Goal: Information Seeking & Learning: Learn about a topic

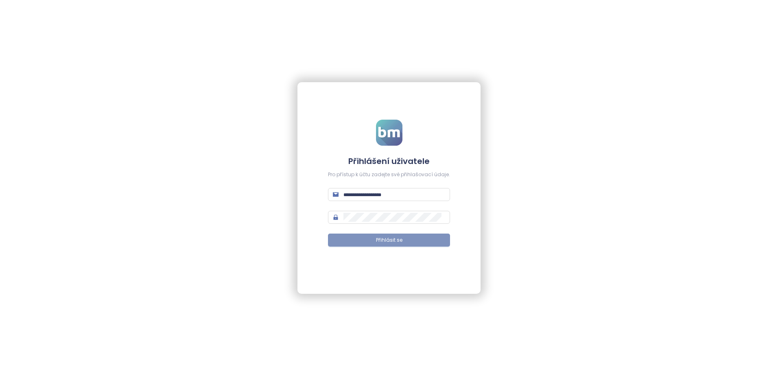
type input "**********"
click at [398, 241] on span "Přihlásit se" at bounding box center [389, 240] width 26 height 8
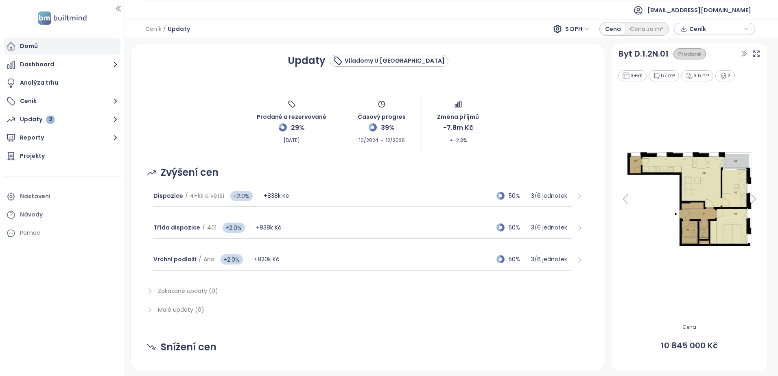
click at [27, 44] on div "Domů" at bounding box center [29, 46] width 18 height 10
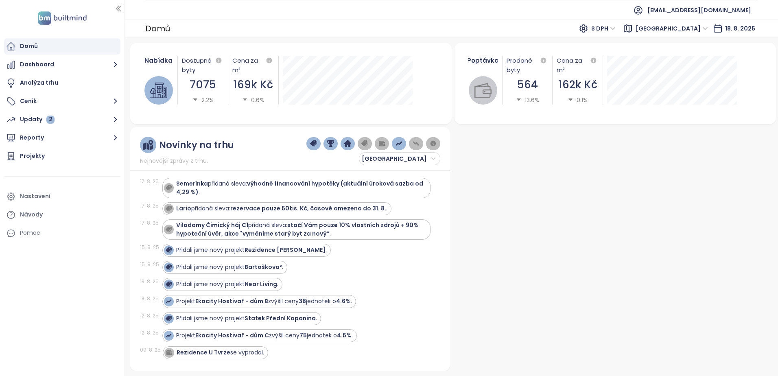
scroll to position [81, 0]
click at [282, 251] on strong "Rezidence [PERSON_NAME]" at bounding box center [284, 250] width 81 height 8
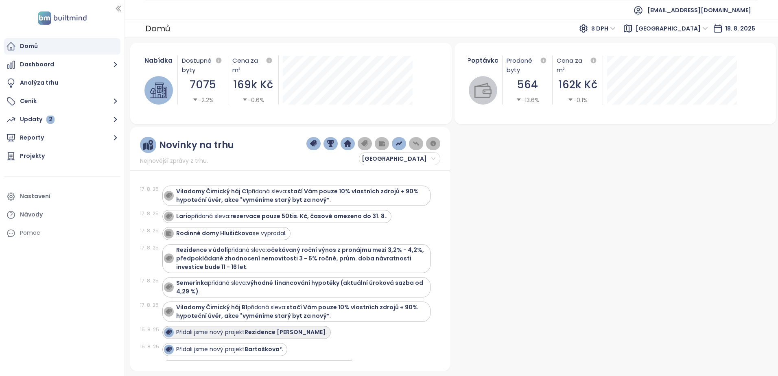
click at [257, 333] on strong "Rezidence [PERSON_NAME]" at bounding box center [284, 332] width 81 height 8
click at [237, 332] on div "Přidali jsme nový projekt Rezidence Newton ." at bounding box center [251, 332] width 150 height 9
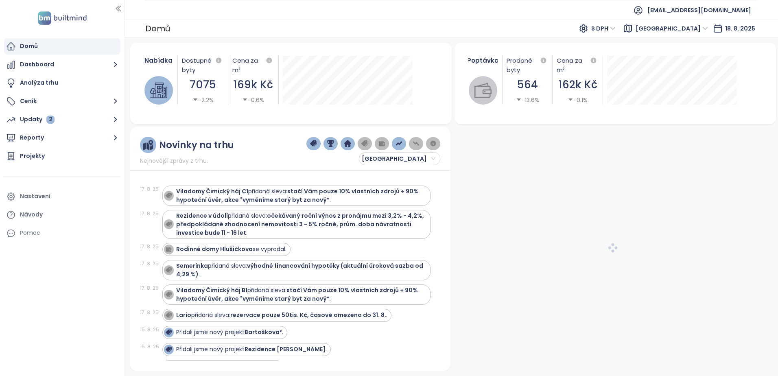
scroll to position [122, 0]
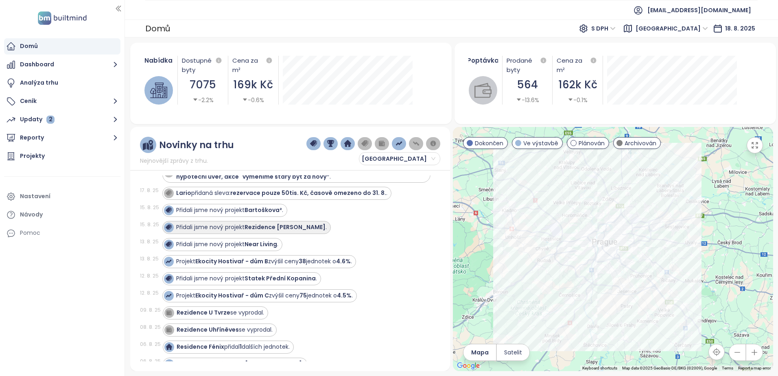
click at [292, 228] on strong "Rezidence [PERSON_NAME]" at bounding box center [284, 227] width 81 height 8
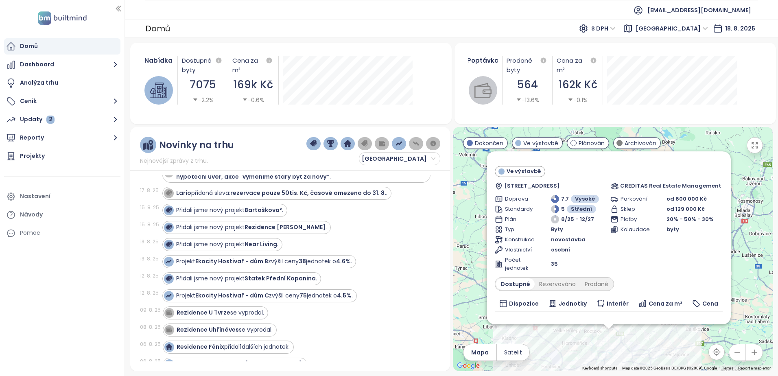
scroll to position [0, 0]
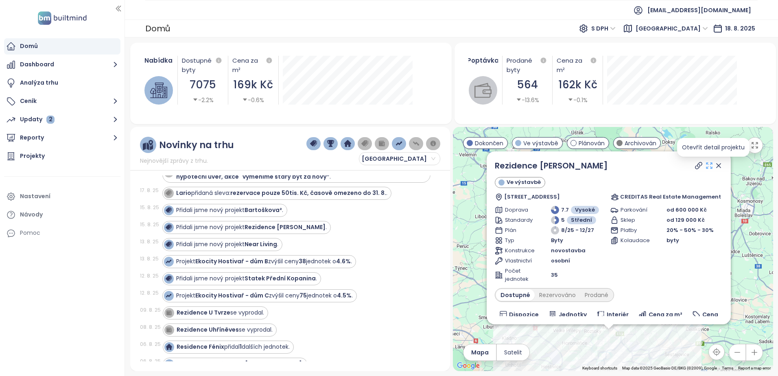
click at [712, 164] on icon at bounding box center [709, 166] width 6 height 6
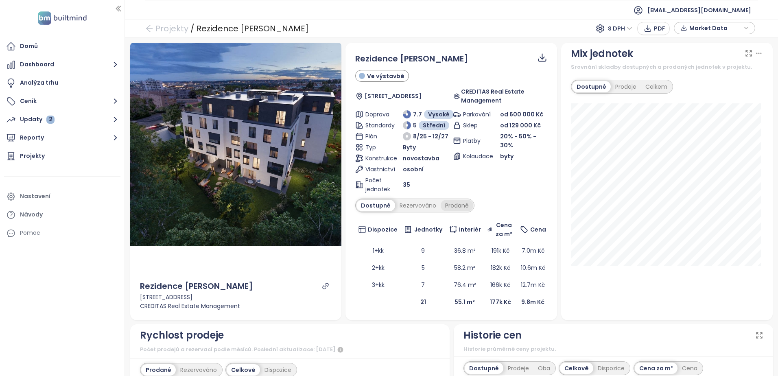
click at [451, 205] on div "Prodané" at bounding box center [456, 205] width 33 height 11
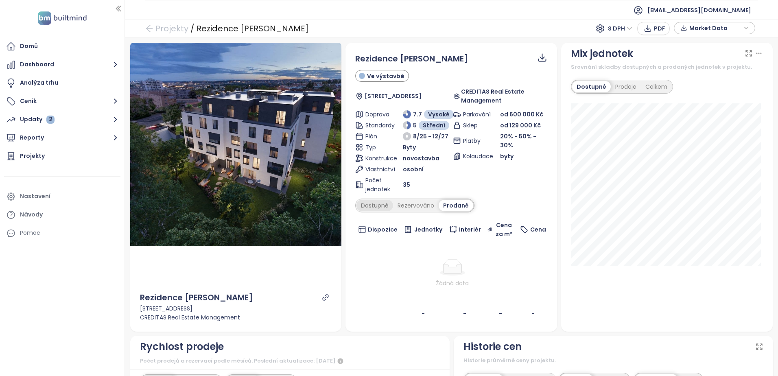
click at [374, 206] on div "Dostupné" at bounding box center [374, 205] width 37 height 11
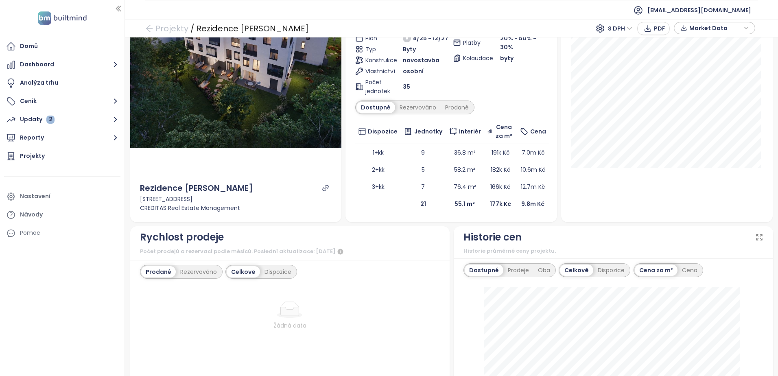
scroll to position [122, 0]
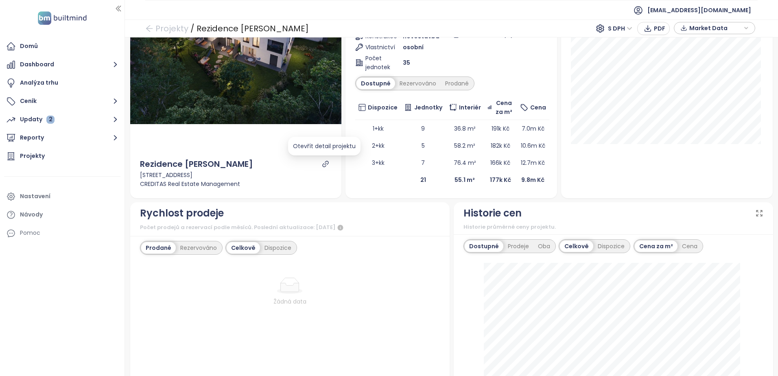
click at [323, 164] on icon "link" at bounding box center [325, 164] width 6 height 6
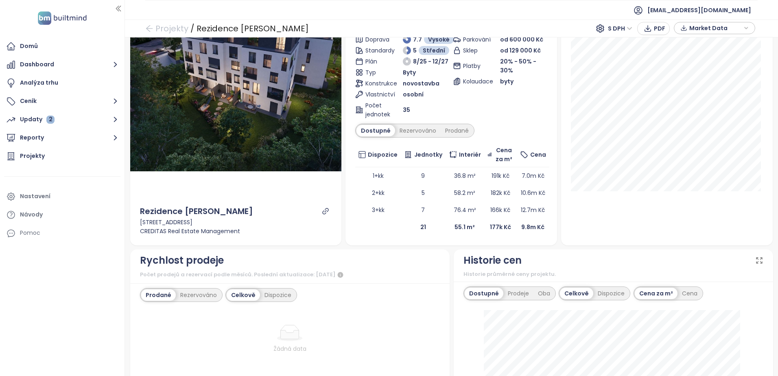
scroll to position [0, 0]
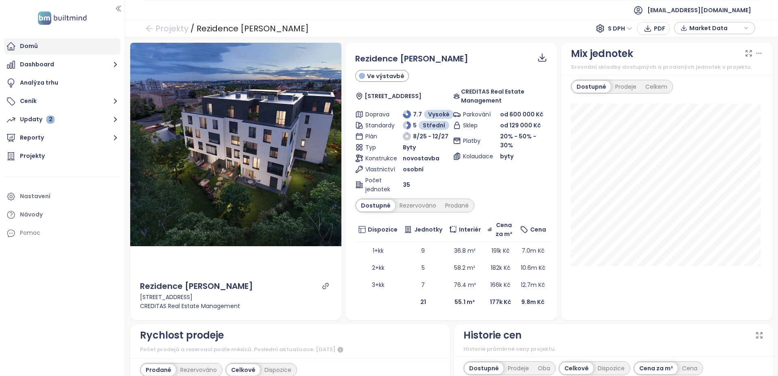
click at [31, 47] on div "Domů" at bounding box center [29, 46] width 18 height 10
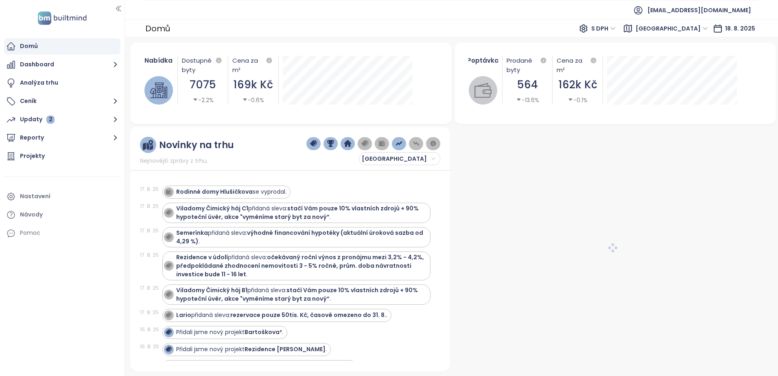
scroll to position [80, 0]
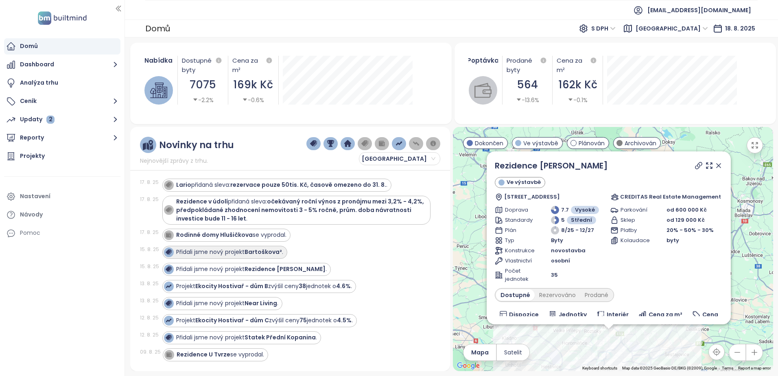
click at [263, 252] on strong "Bartoškova²" at bounding box center [262, 252] width 37 height 8
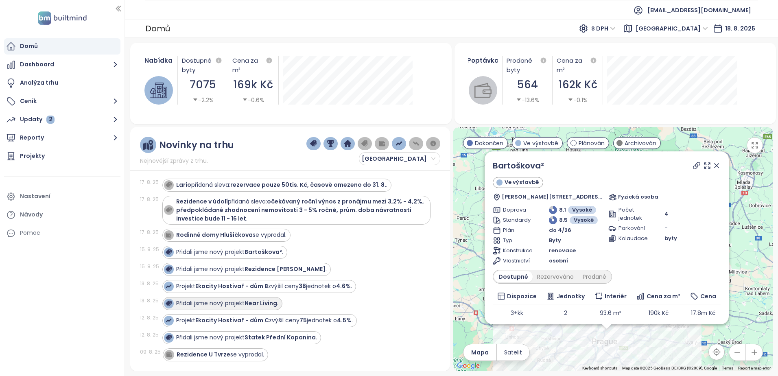
click at [260, 303] on strong "Near Living" at bounding box center [260, 303] width 33 height 8
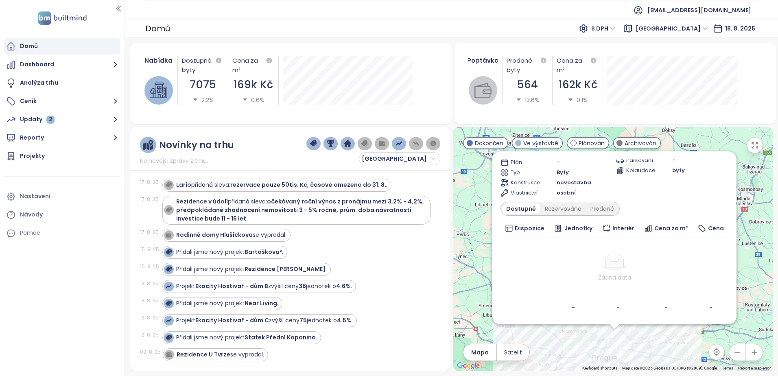
scroll to position [27, 0]
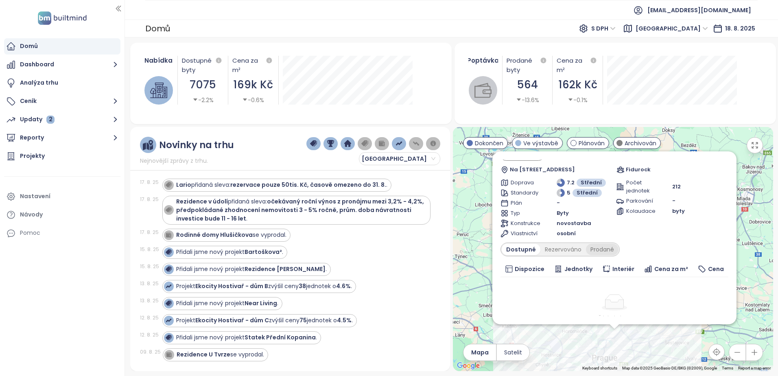
click at [599, 250] on div "Prodané" at bounding box center [602, 249] width 33 height 11
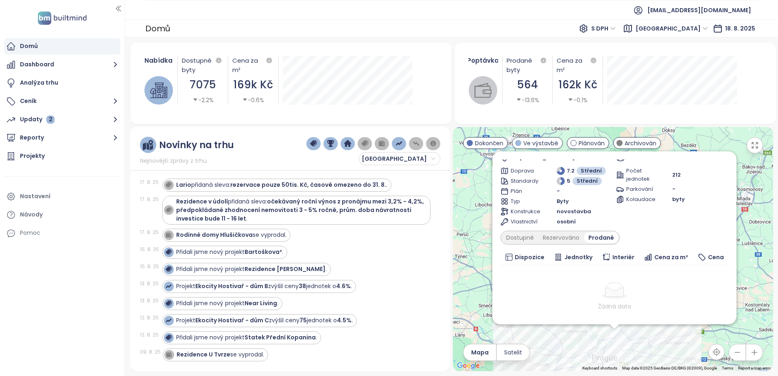
scroll to position [0, 0]
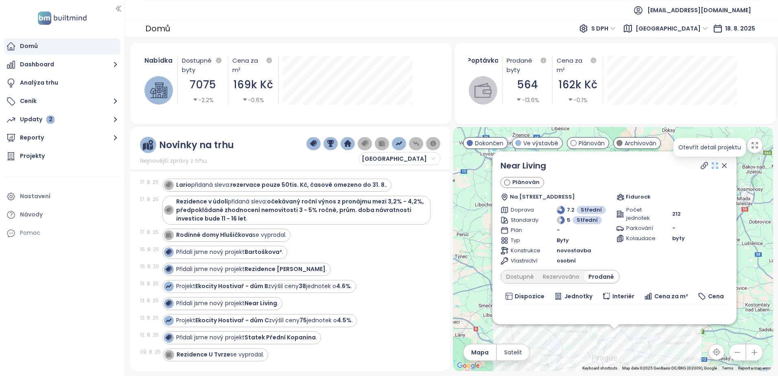
click at [712, 165] on icon at bounding box center [715, 166] width 6 height 6
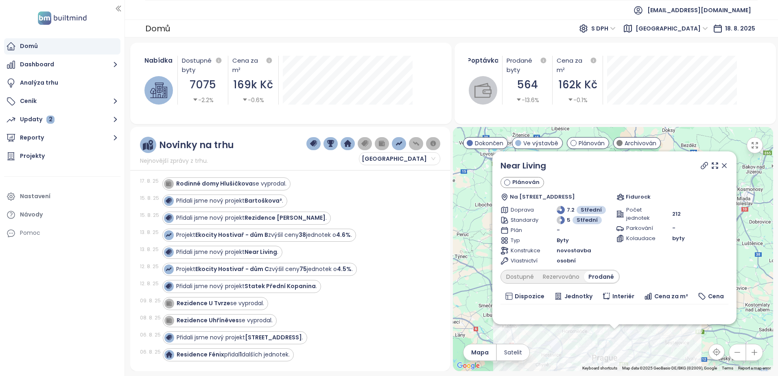
scroll to position [121, 0]
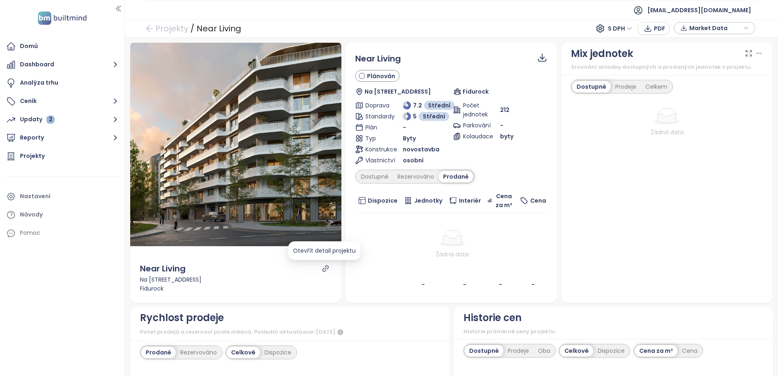
click at [323, 267] on icon "link" at bounding box center [325, 268] width 6 height 6
